Goal: Information Seeking & Learning: Learn about a topic

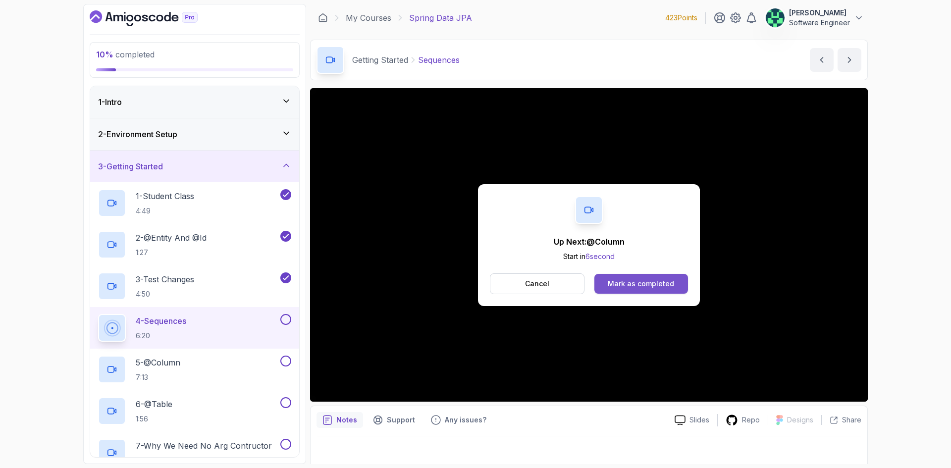
click at [634, 288] on div "Mark as completed" at bounding box center [641, 284] width 66 height 10
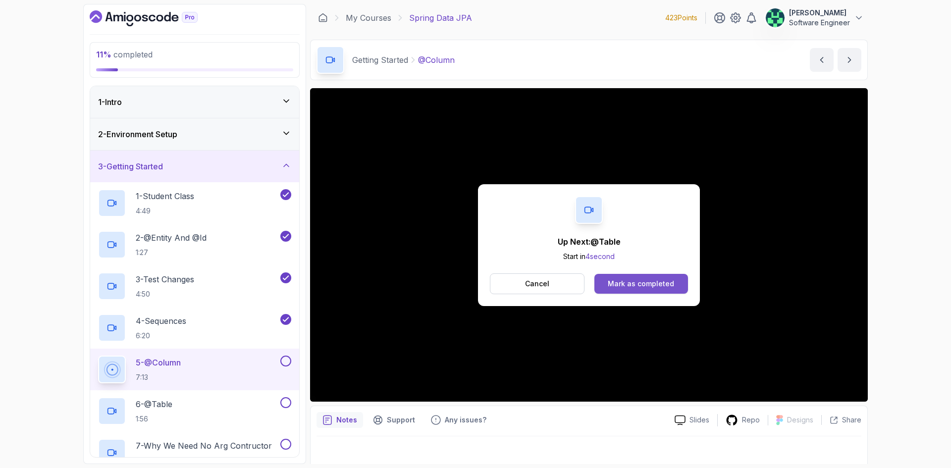
click at [643, 282] on div "Mark as completed" at bounding box center [641, 284] width 66 height 10
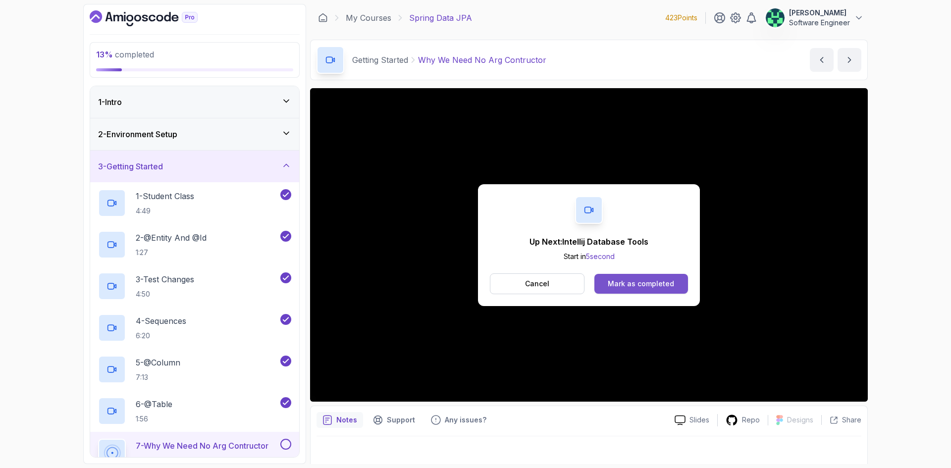
click at [643, 287] on div "Mark as completed" at bounding box center [641, 284] width 66 height 10
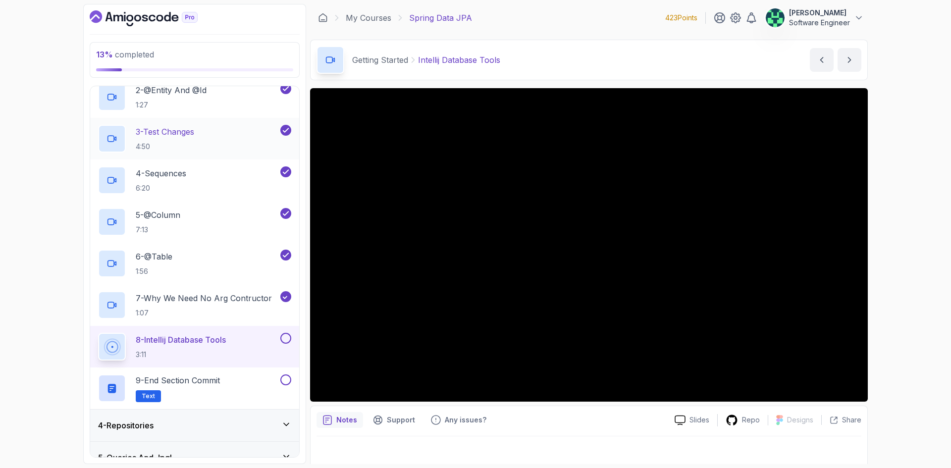
scroll to position [149, 0]
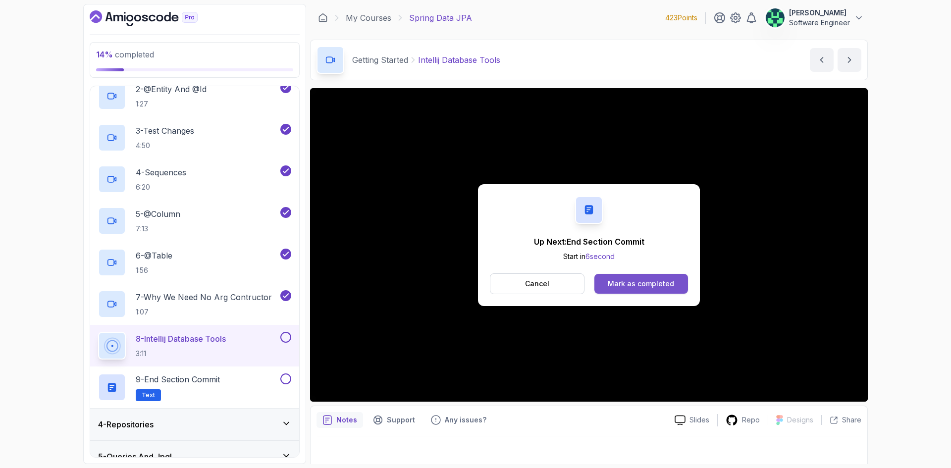
click at [659, 281] on div "Mark as completed" at bounding box center [641, 284] width 66 height 10
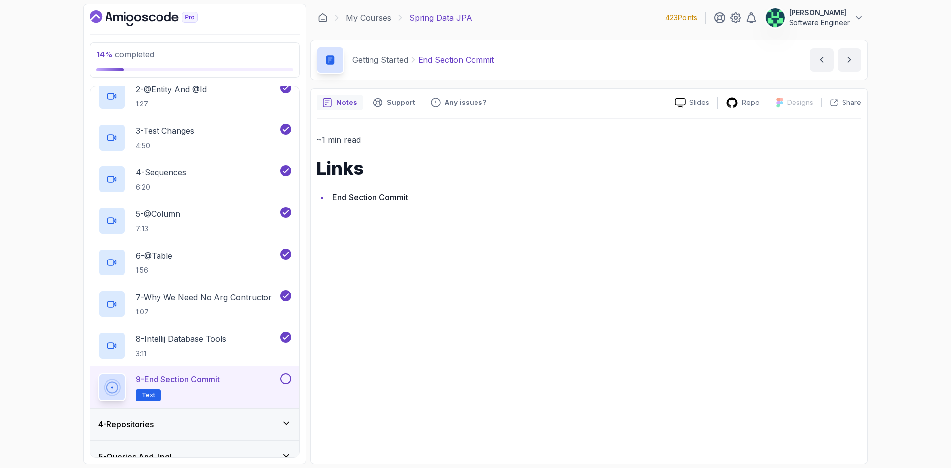
click at [356, 197] on link "End Section Commit" at bounding box center [370, 197] width 76 height 10
click at [282, 375] on button at bounding box center [285, 379] width 11 height 11
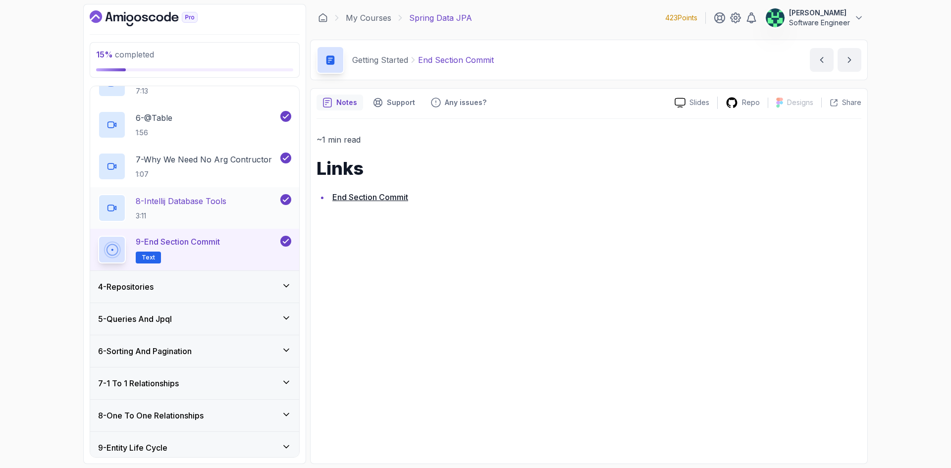
scroll to position [297, 0]
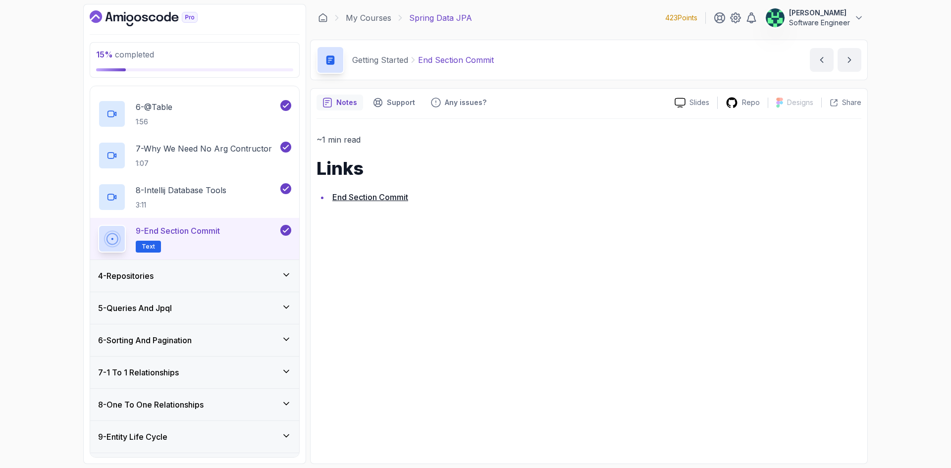
click at [238, 272] on div "4 - Repositories" at bounding box center [194, 276] width 193 height 12
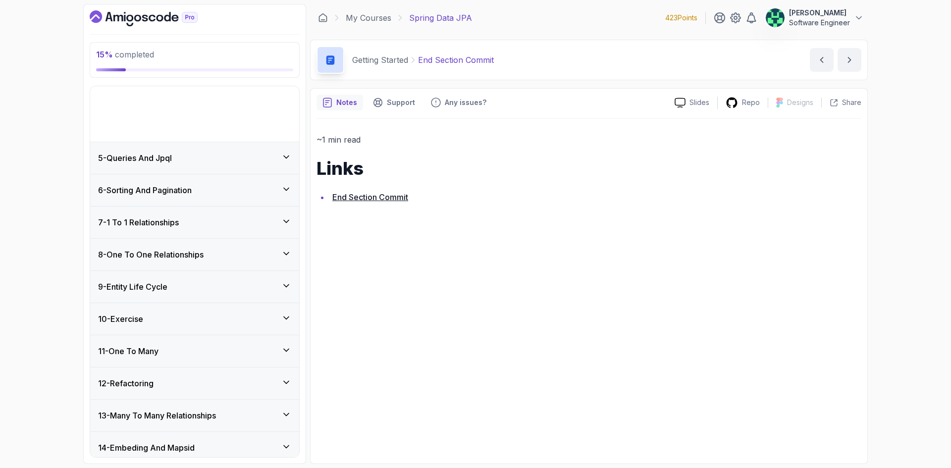
scroll to position [110, 0]
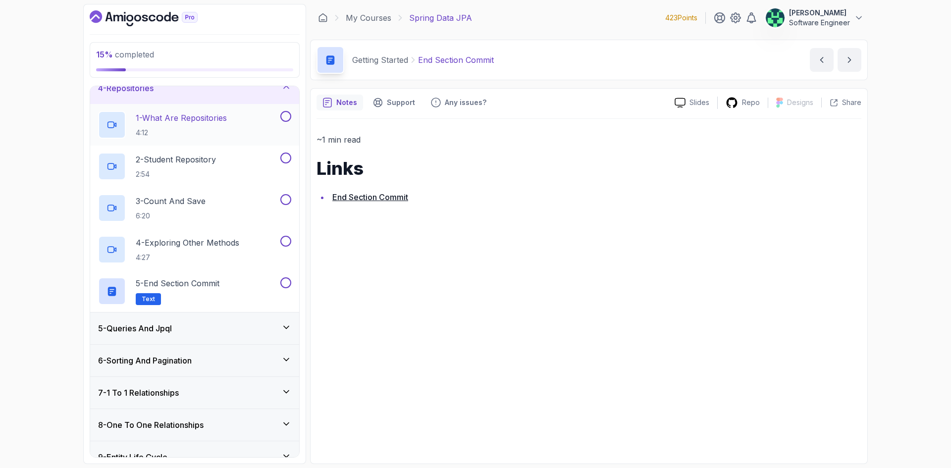
click at [232, 125] on div "1 - What Are Repositories 4:12" at bounding box center [188, 125] width 180 height 28
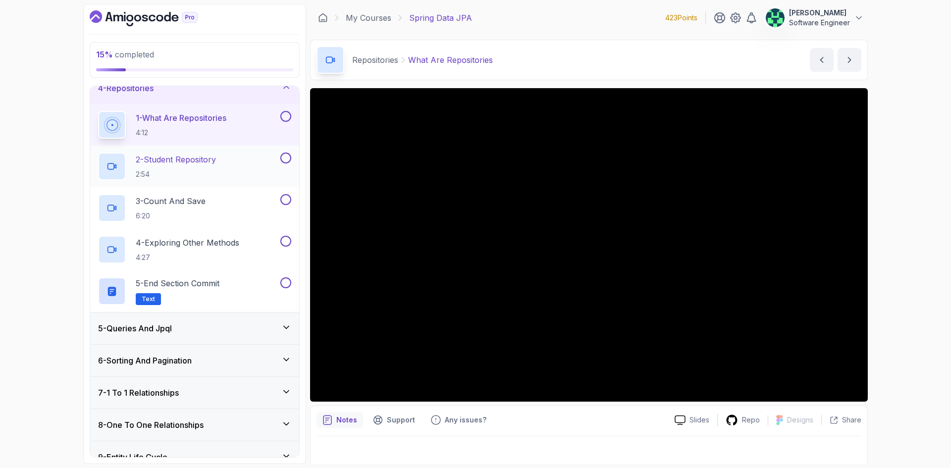
click at [192, 162] on p "2 - Student Repository" at bounding box center [176, 160] width 80 height 12
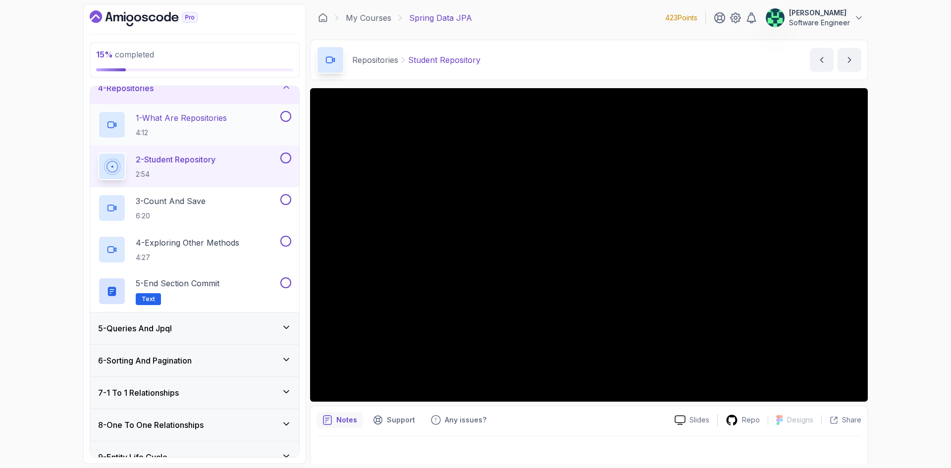
click at [192, 117] on p "1 - What Are Repositories" at bounding box center [181, 118] width 91 height 12
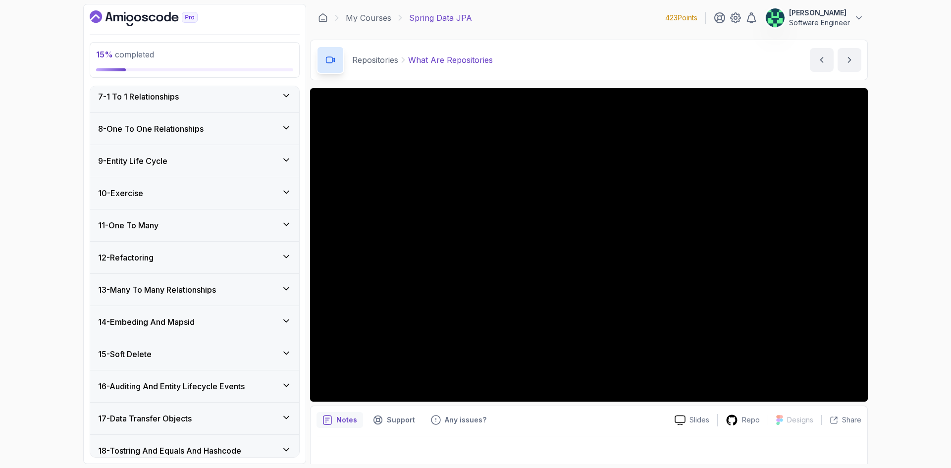
scroll to position [315, 0]
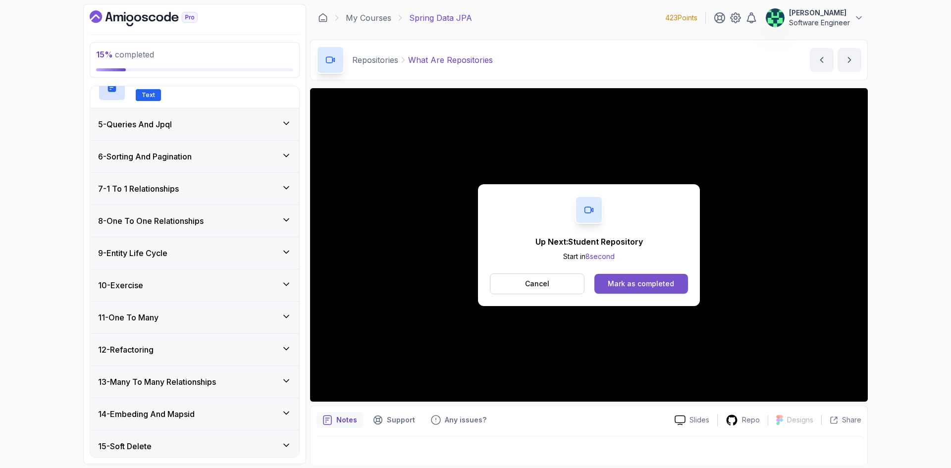
click at [660, 286] on div "Mark as completed" at bounding box center [641, 284] width 66 height 10
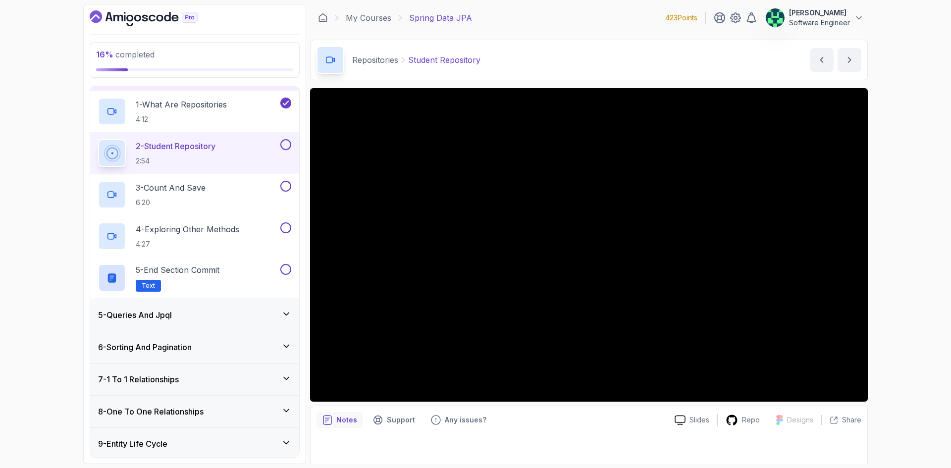
scroll to position [67, 0]
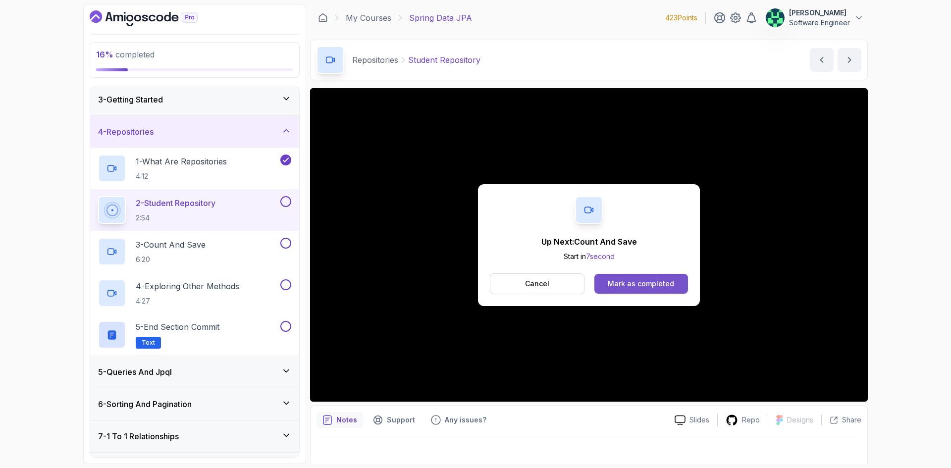
click at [648, 276] on button "Mark as completed" at bounding box center [642, 284] width 94 height 20
